Goal: Task Accomplishment & Management: Use online tool/utility

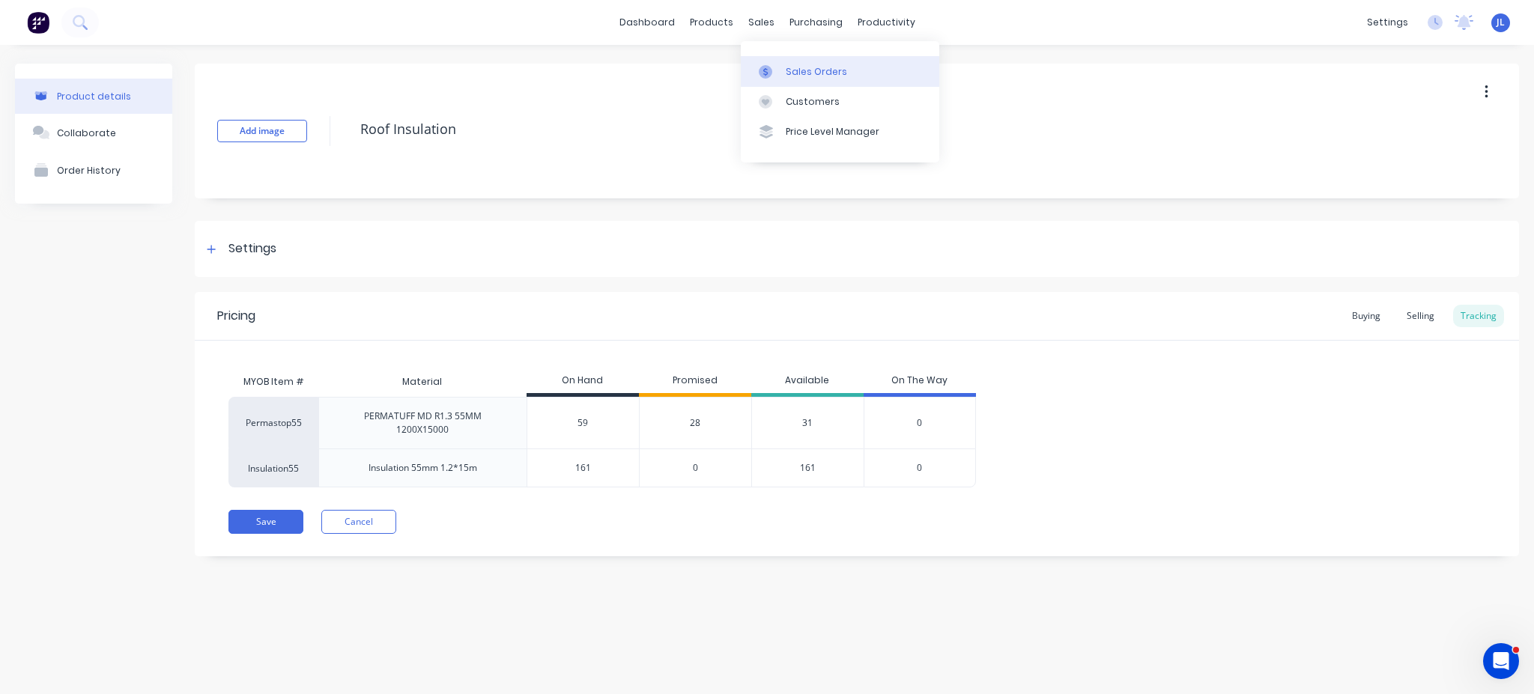
click at [805, 82] on link "Sales Orders" at bounding box center [840, 71] width 199 height 30
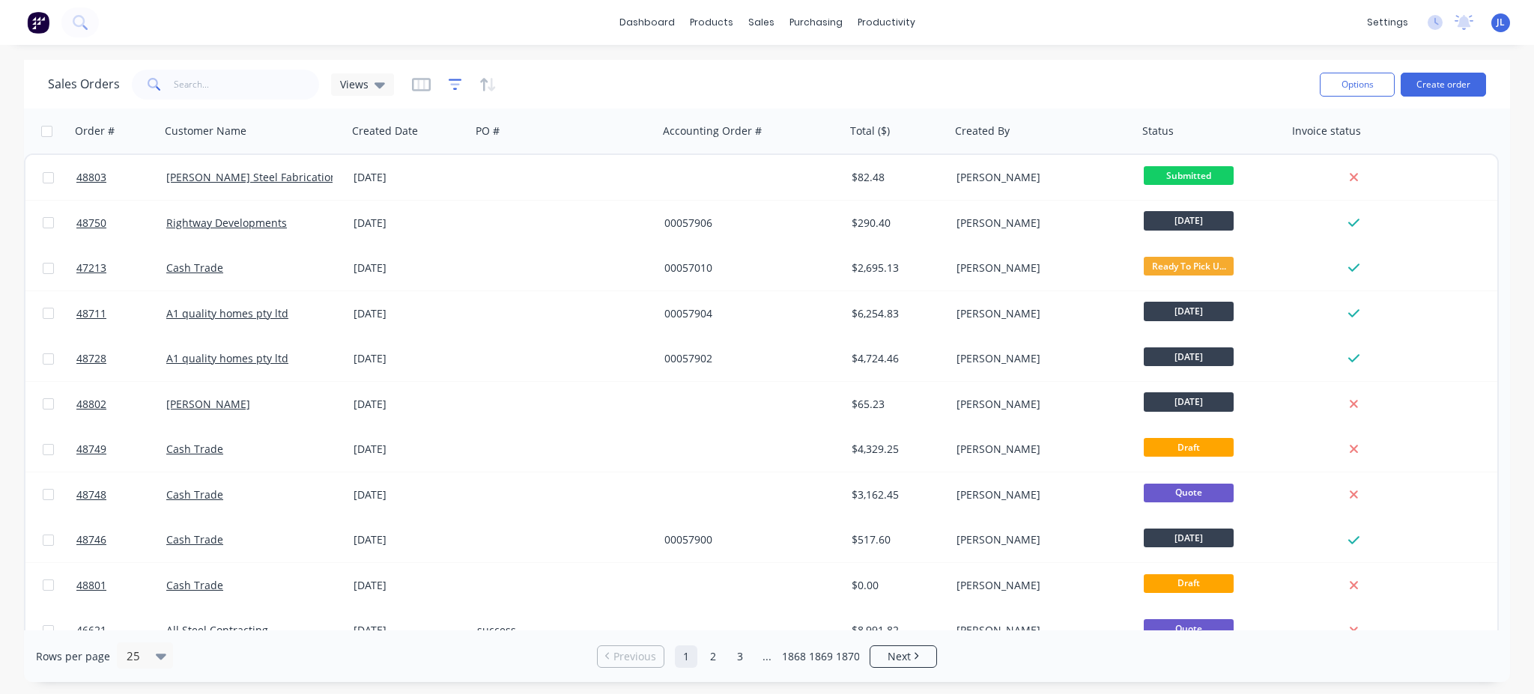
click at [449, 82] on icon "button" at bounding box center [455, 84] width 13 height 15
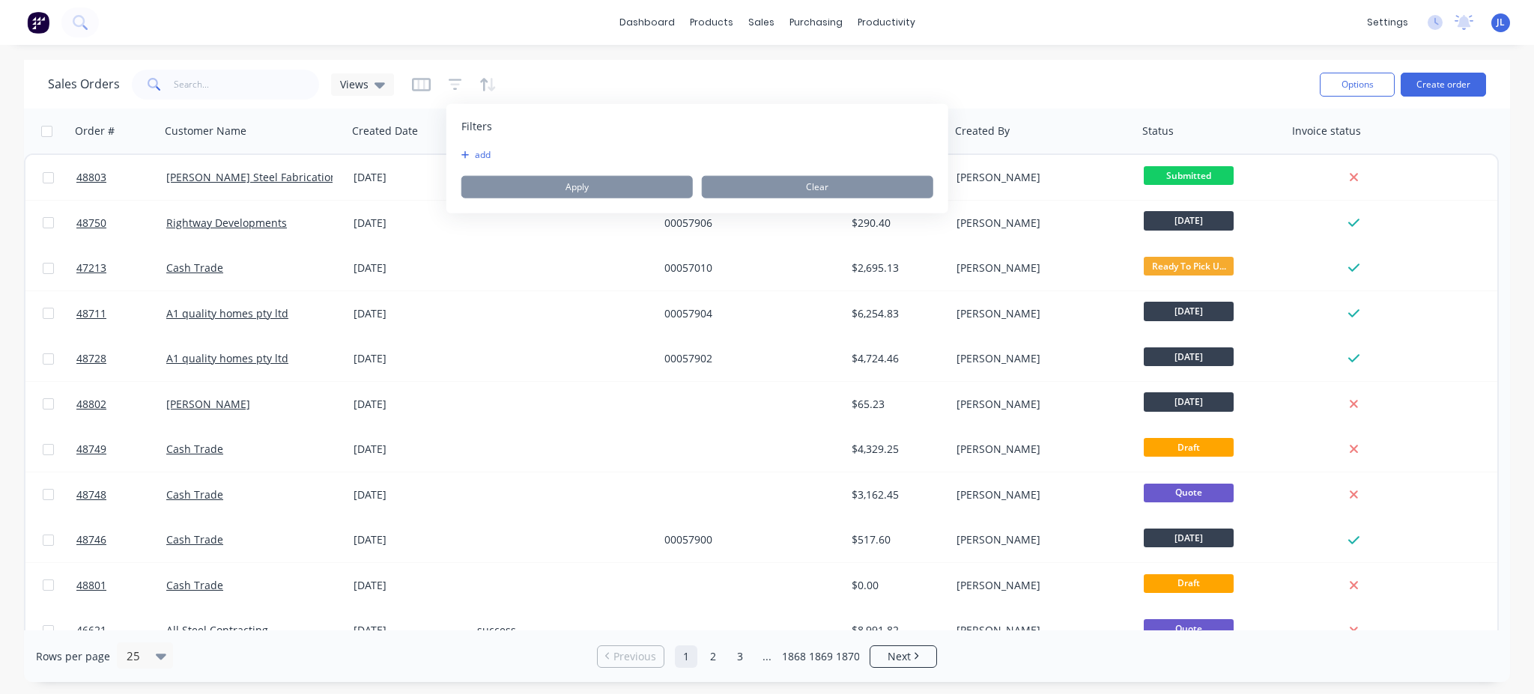
click at [469, 152] on icon "button" at bounding box center [465, 155] width 8 height 9
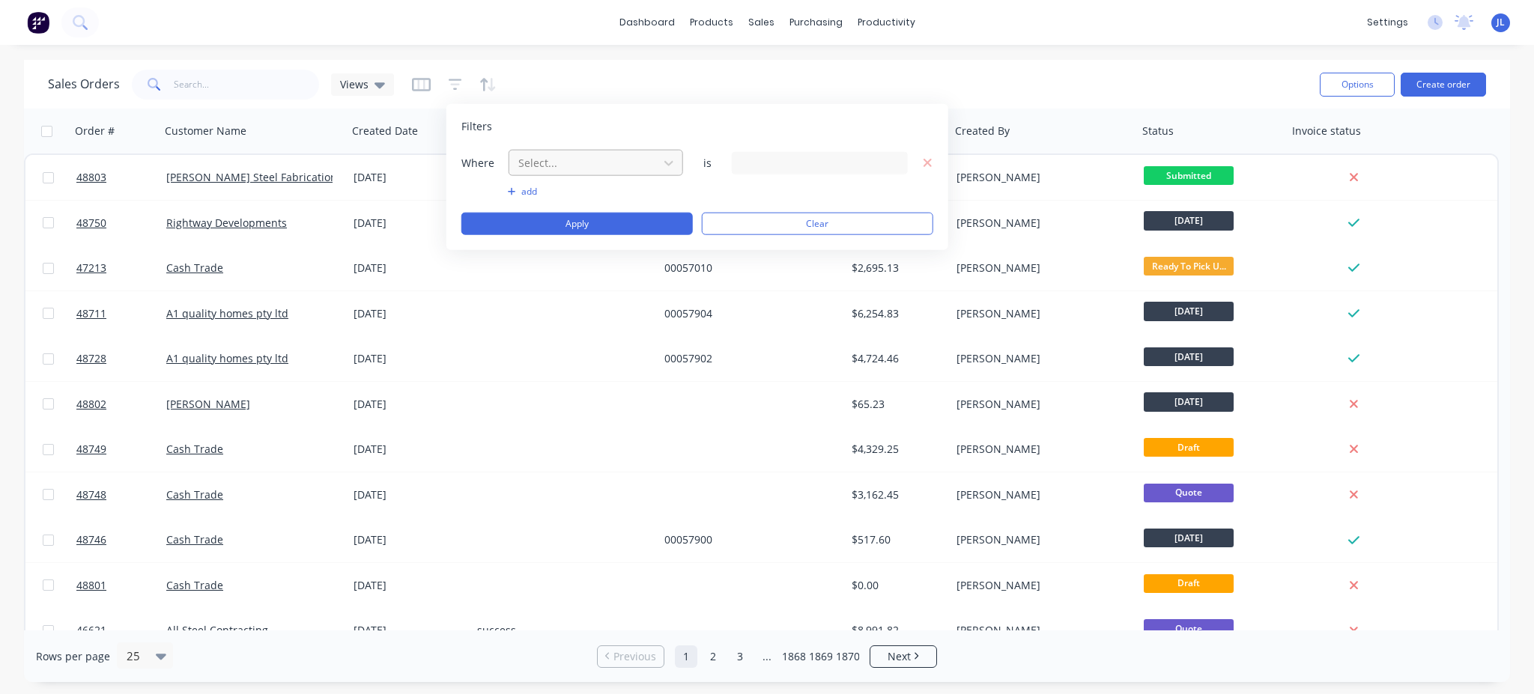
click at [578, 166] on div at bounding box center [584, 163] width 134 height 19
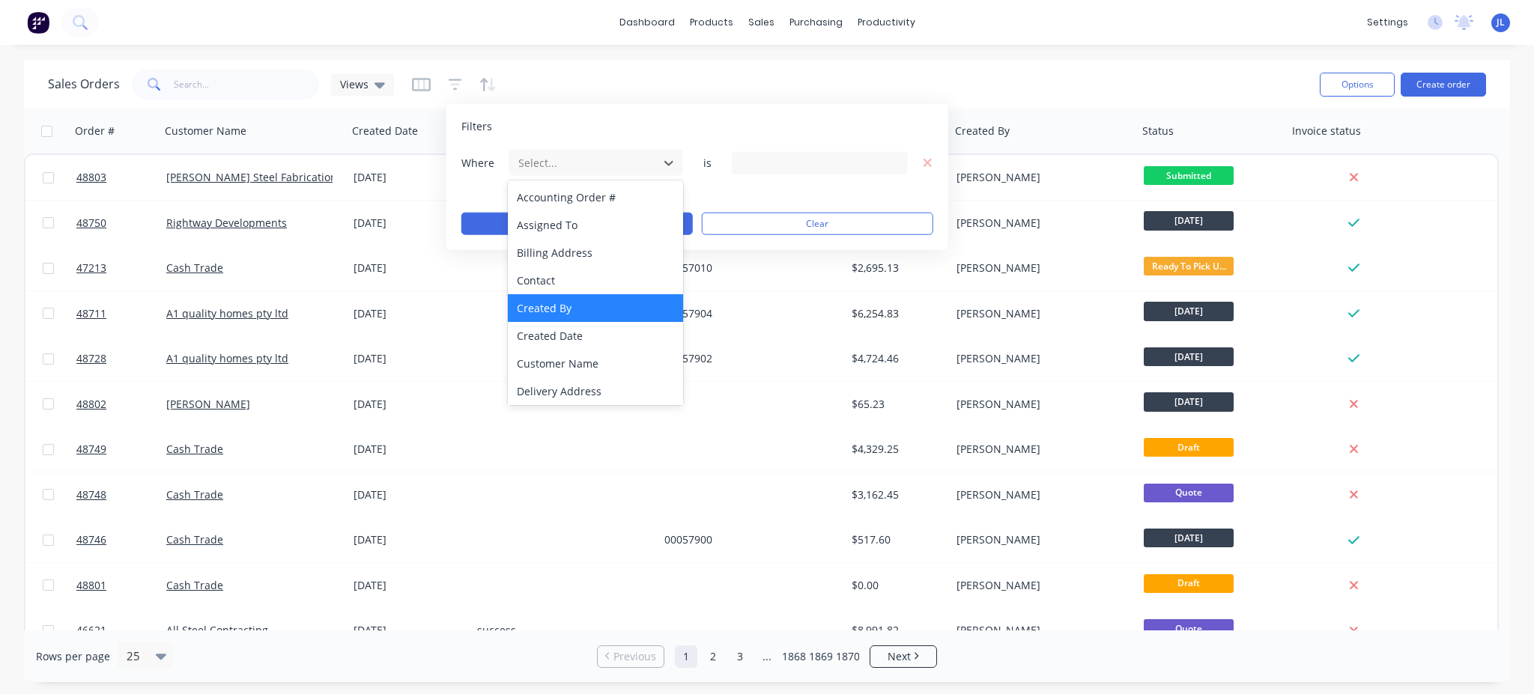
click at [590, 309] on div "Created By" at bounding box center [595, 308] width 175 height 28
click at [621, 168] on div at bounding box center [584, 163] width 134 height 19
click at [579, 325] on div "Created Date" at bounding box center [595, 336] width 175 height 28
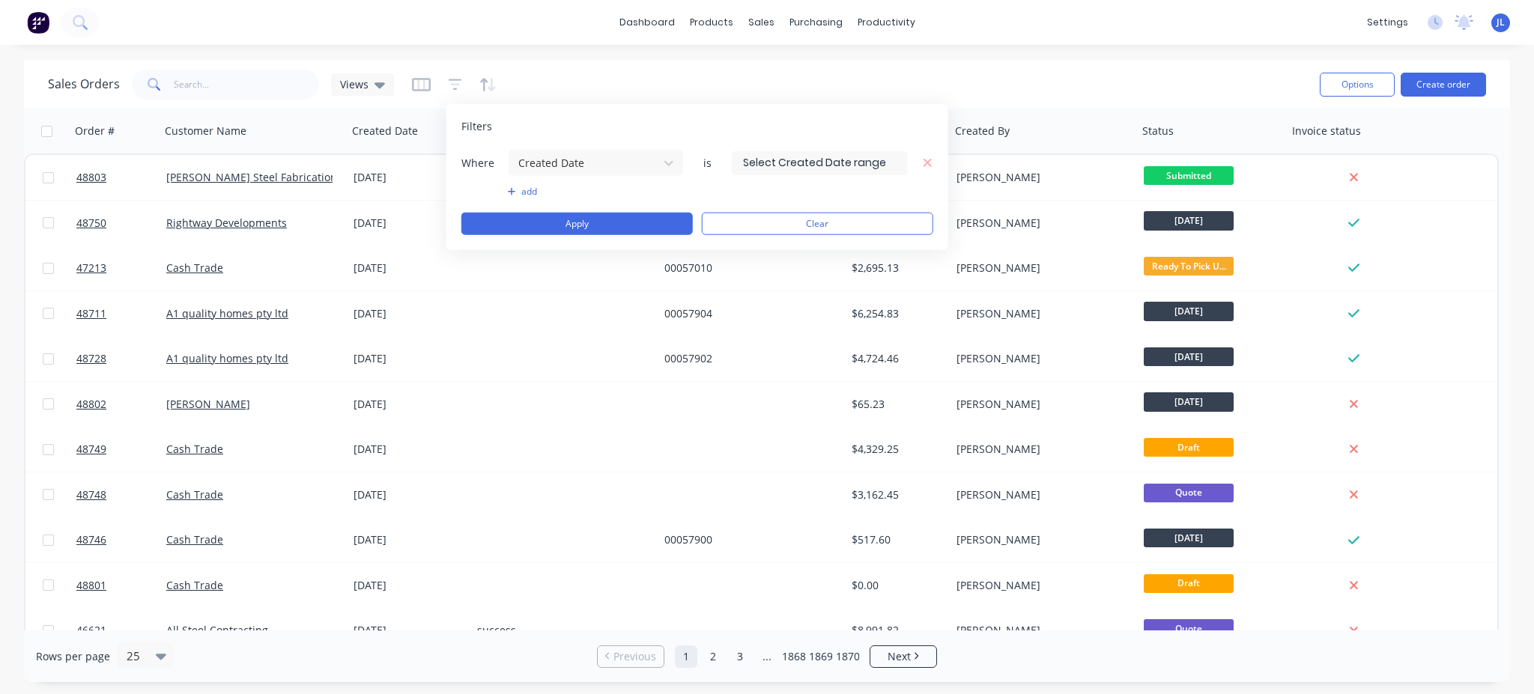
click at [787, 154] on input at bounding box center [820, 162] width 175 height 22
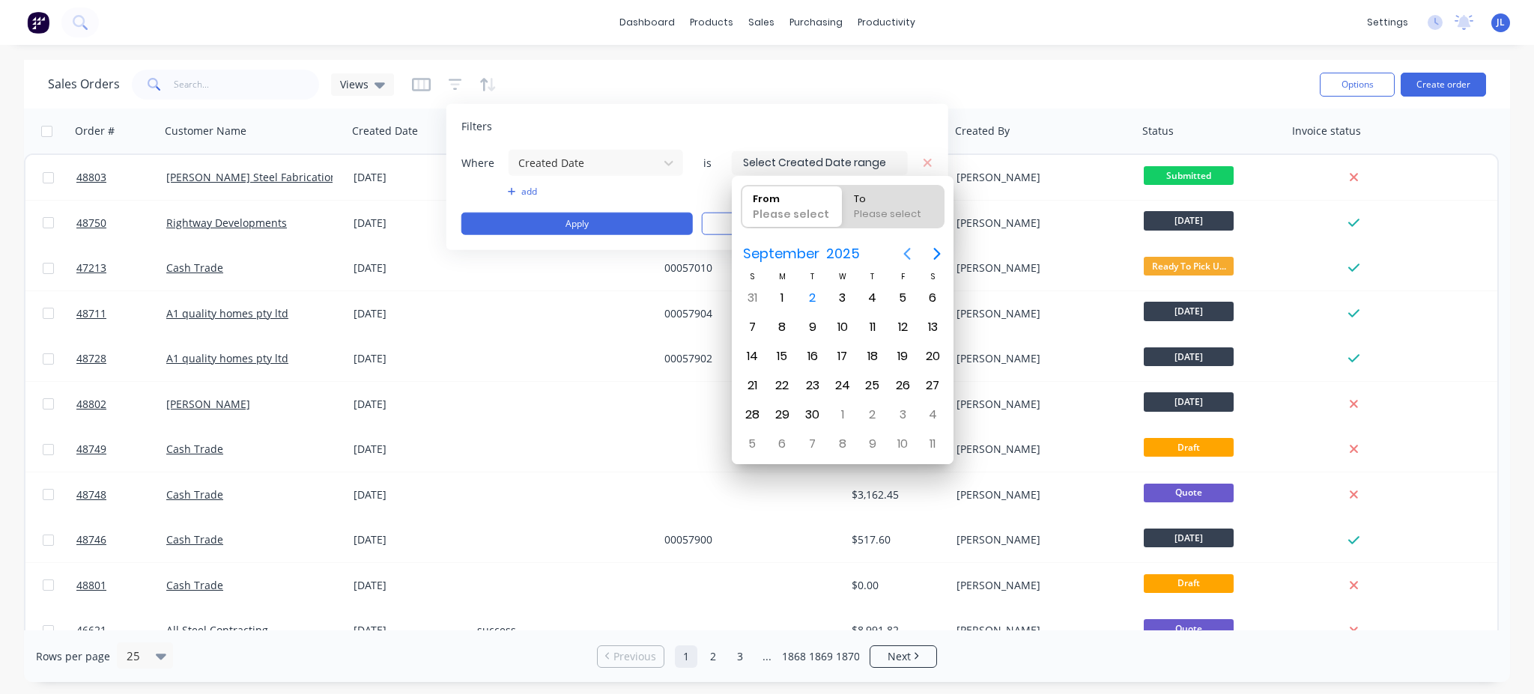
click at [906, 258] on icon "Previous page" at bounding box center [907, 254] width 18 height 18
click at [779, 404] on div "25" at bounding box center [782, 415] width 22 height 22
type input "25/08/25"
radio input "false"
radio input "true"
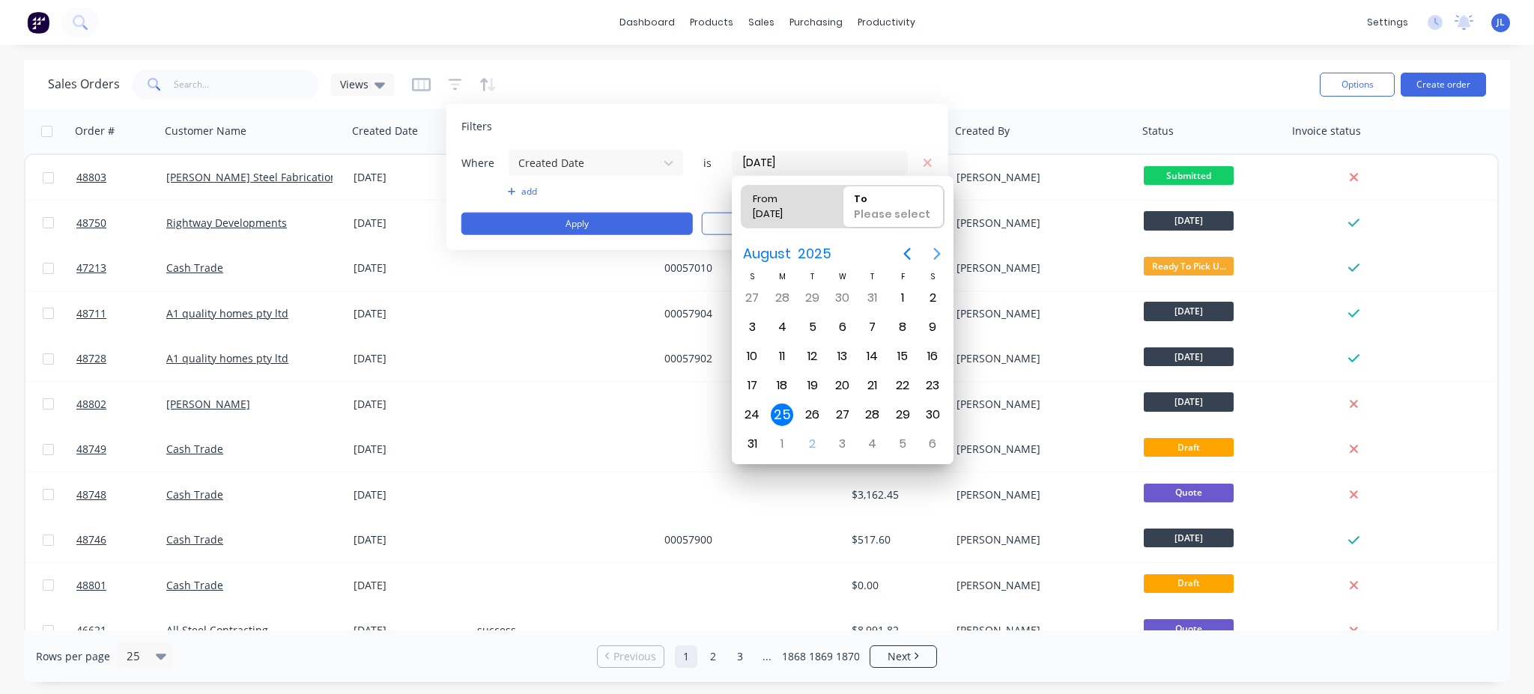
click at [935, 249] on icon "Next page" at bounding box center [937, 254] width 7 height 12
click at [751, 297] on div "31" at bounding box center [752, 298] width 22 height 22
type input "25/08/25 - 31/08/25"
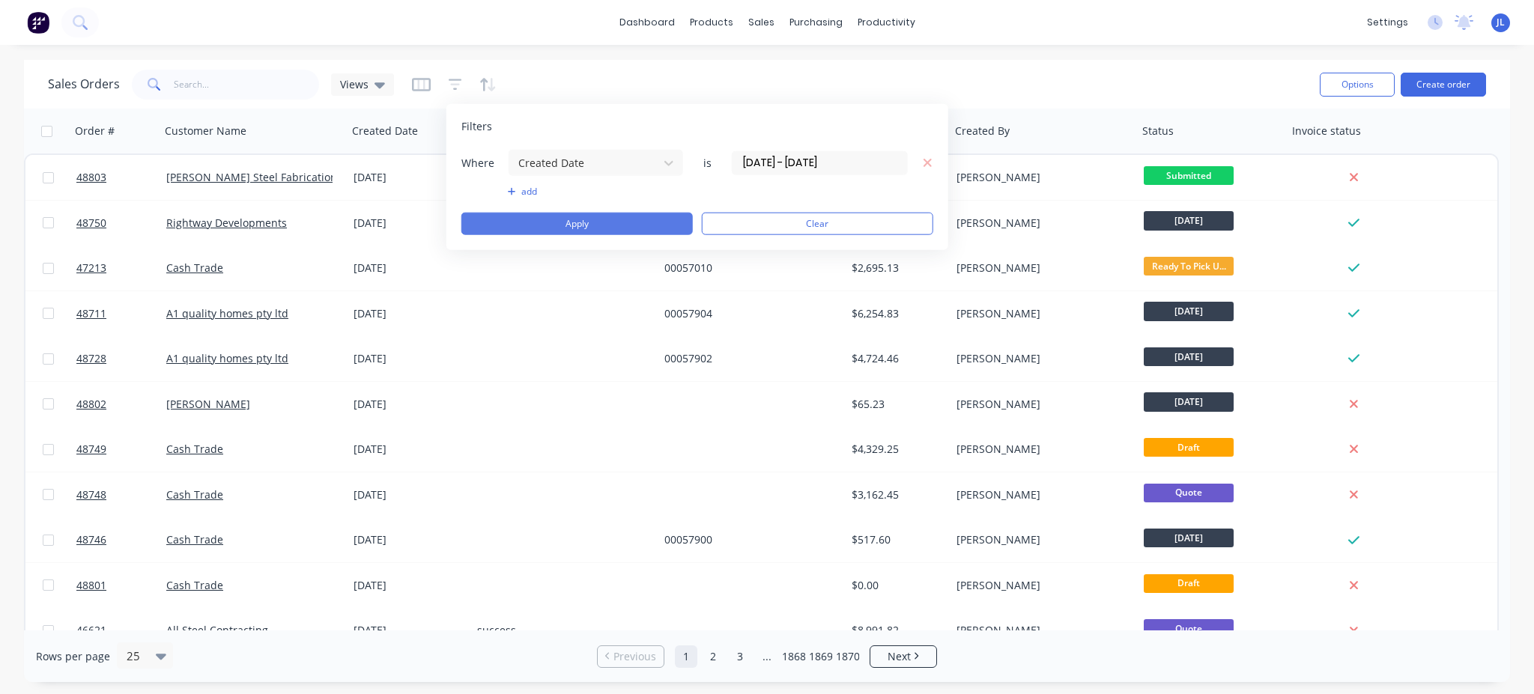
click at [571, 215] on button "Apply" at bounding box center [576, 224] width 231 height 22
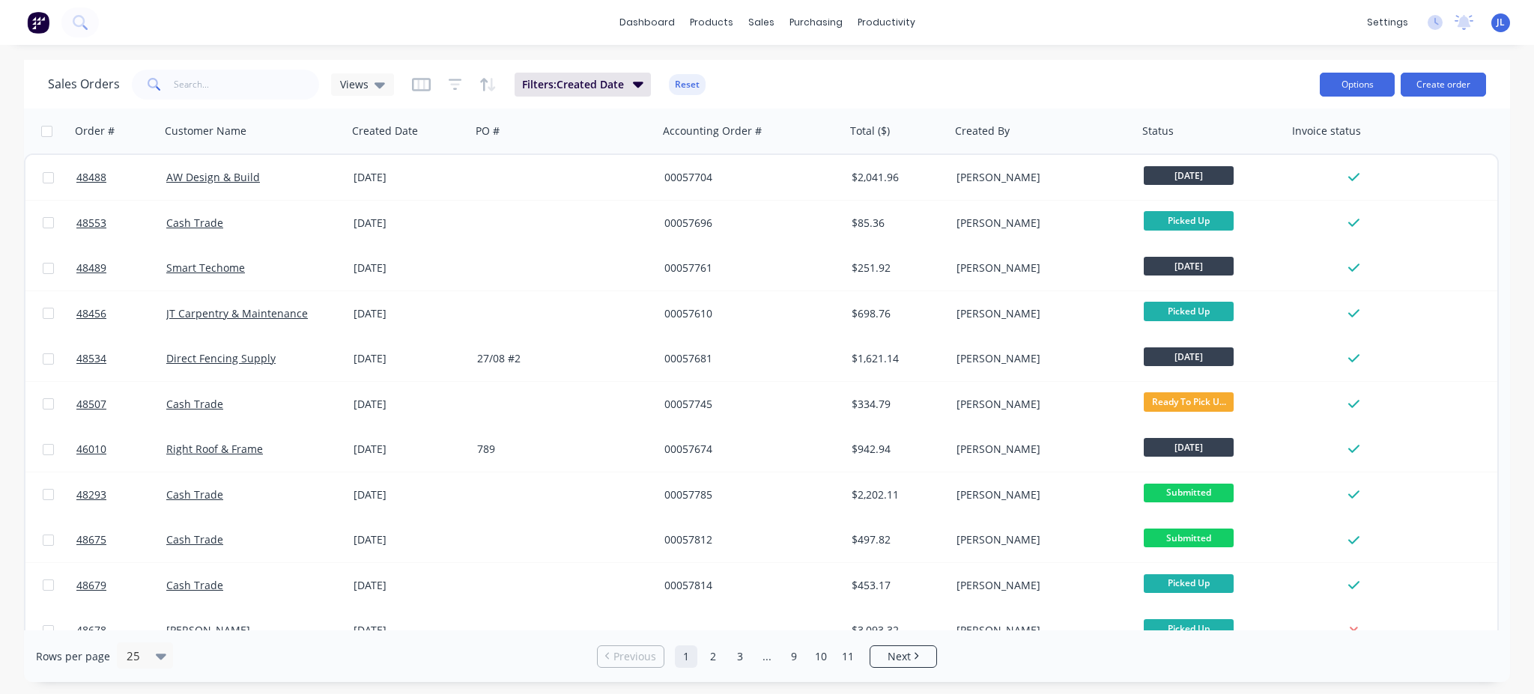
click at [1364, 89] on button "Options" at bounding box center [1357, 85] width 75 height 24
click at [1309, 189] on div "Export" at bounding box center [1313, 183] width 138 height 22
